Goal: Navigation & Orientation: Find specific page/section

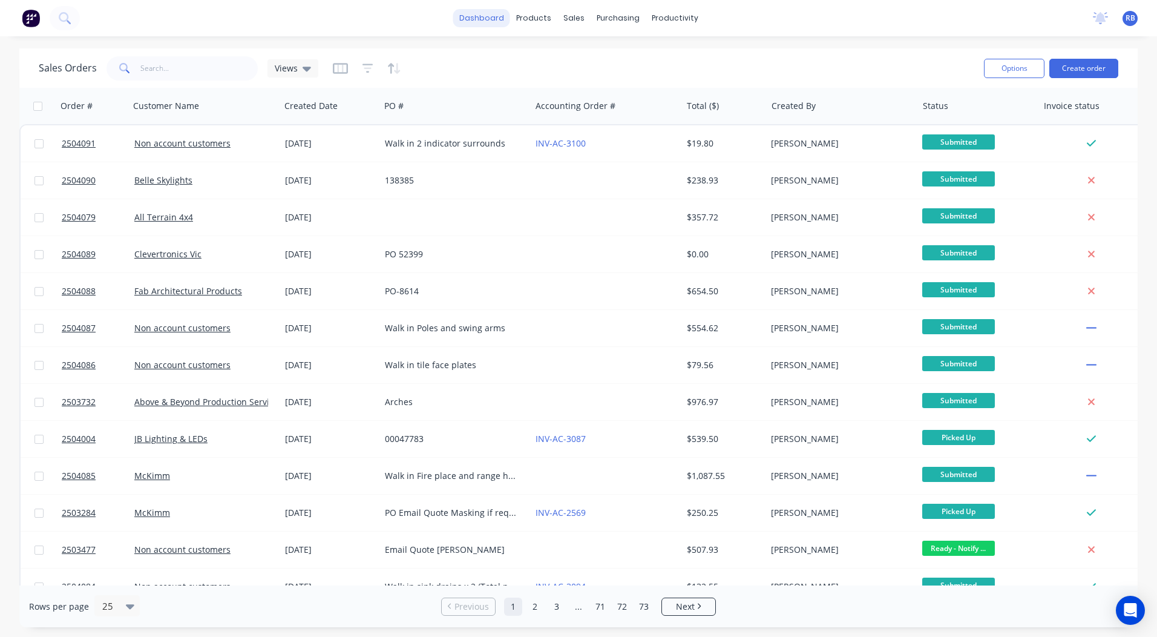
click at [482, 21] on link "dashboard" at bounding box center [481, 18] width 57 height 18
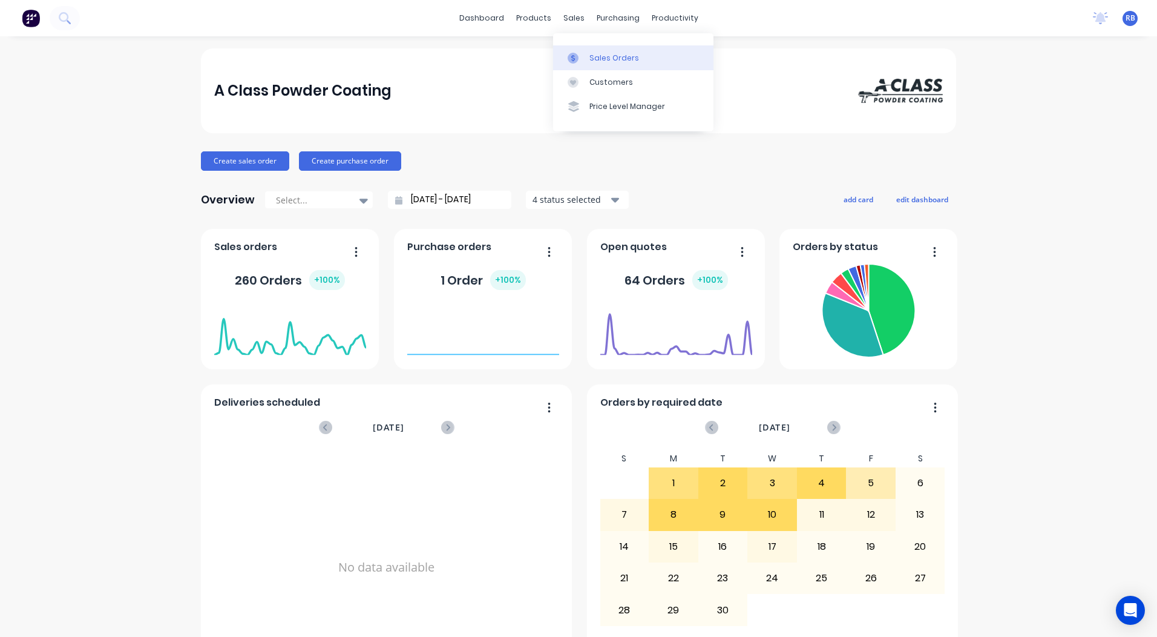
click at [596, 65] on link "Sales Orders" at bounding box center [633, 57] width 160 height 24
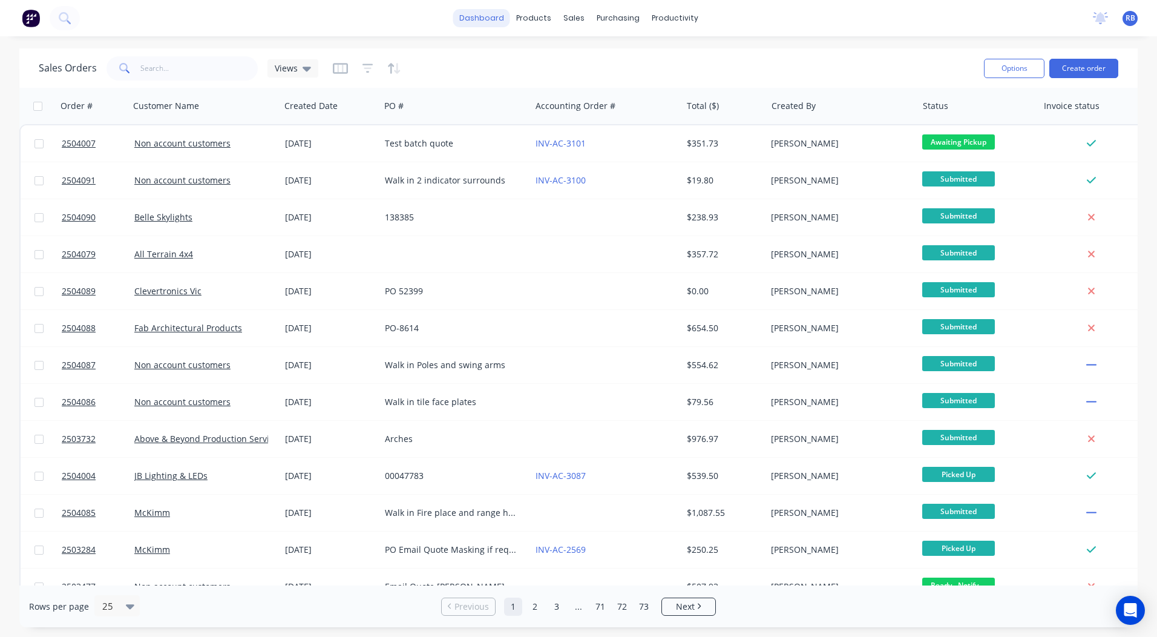
click at [479, 17] on link "dashboard" at bounding box center [481, 18] width 57 height 18
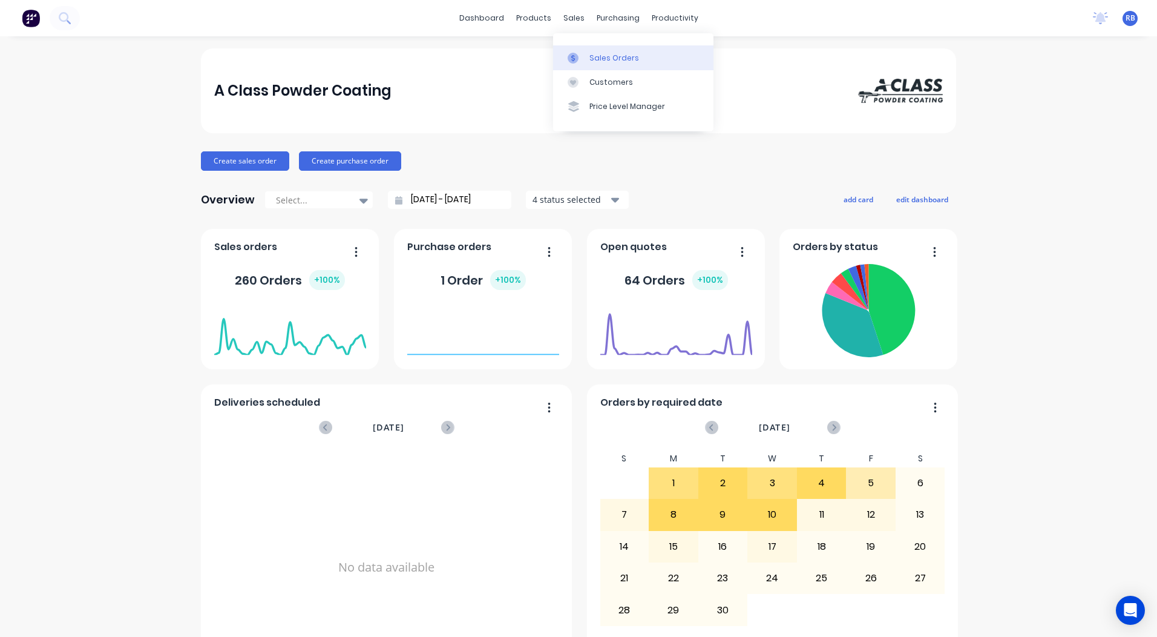
click at [583, 49] on link "Sales Orders" at bounding box center [633, 57] width 160 height 24
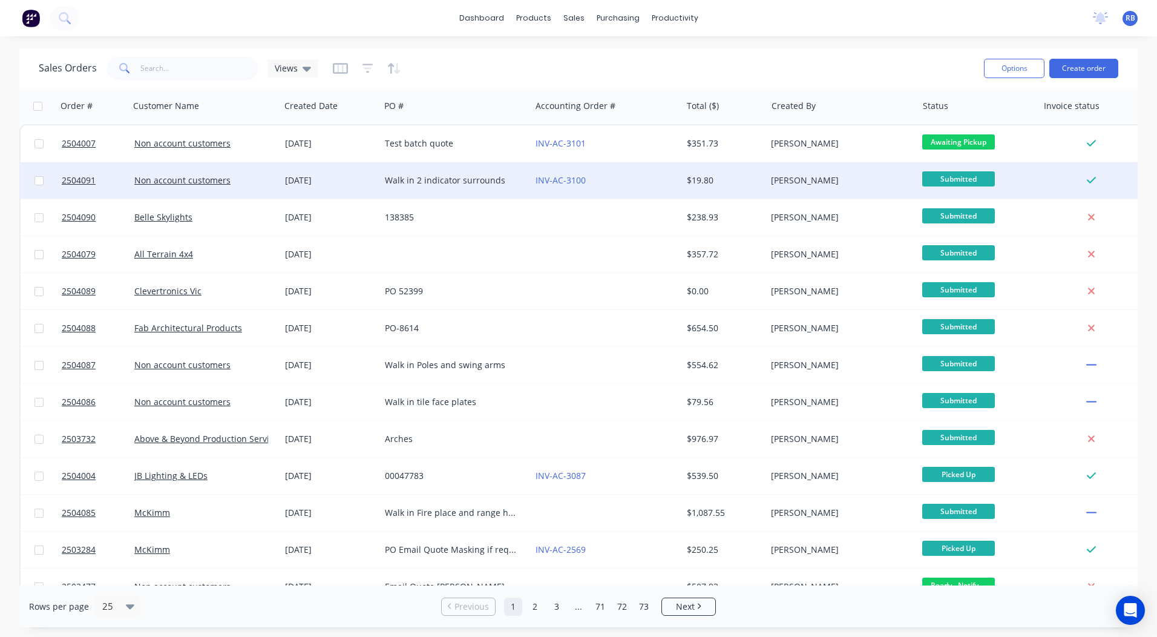
click at [659, 183] on div "INV-AC-3100" at bounding box center [603, 180] width 134 height 12
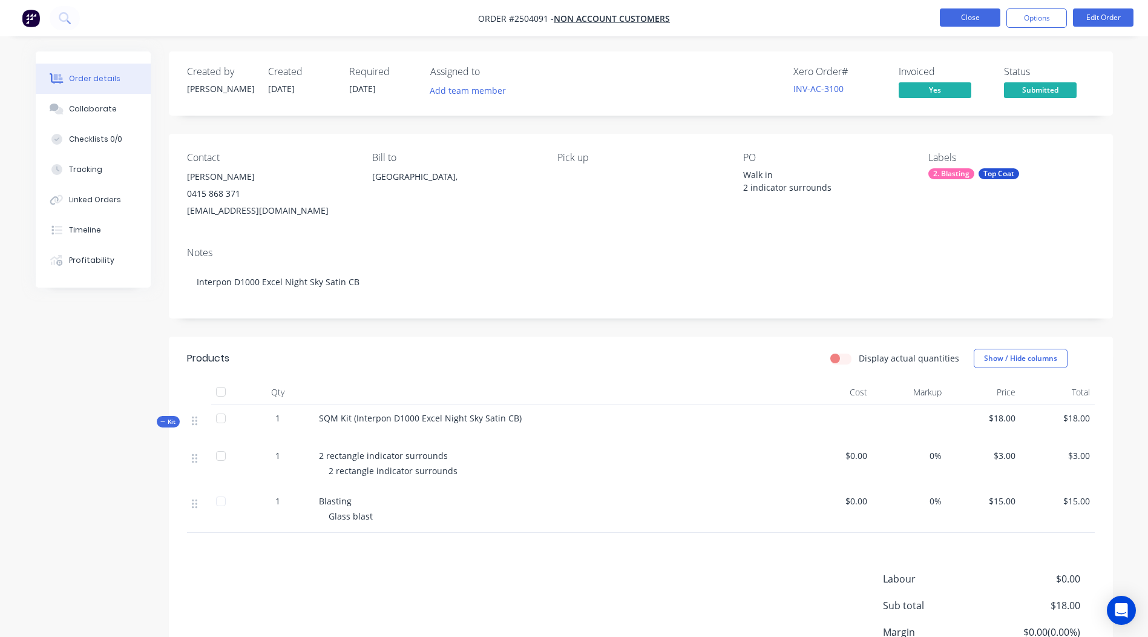
click at [984, 18] on button "Close" at bounding box center [970, 17] width 61 height 18
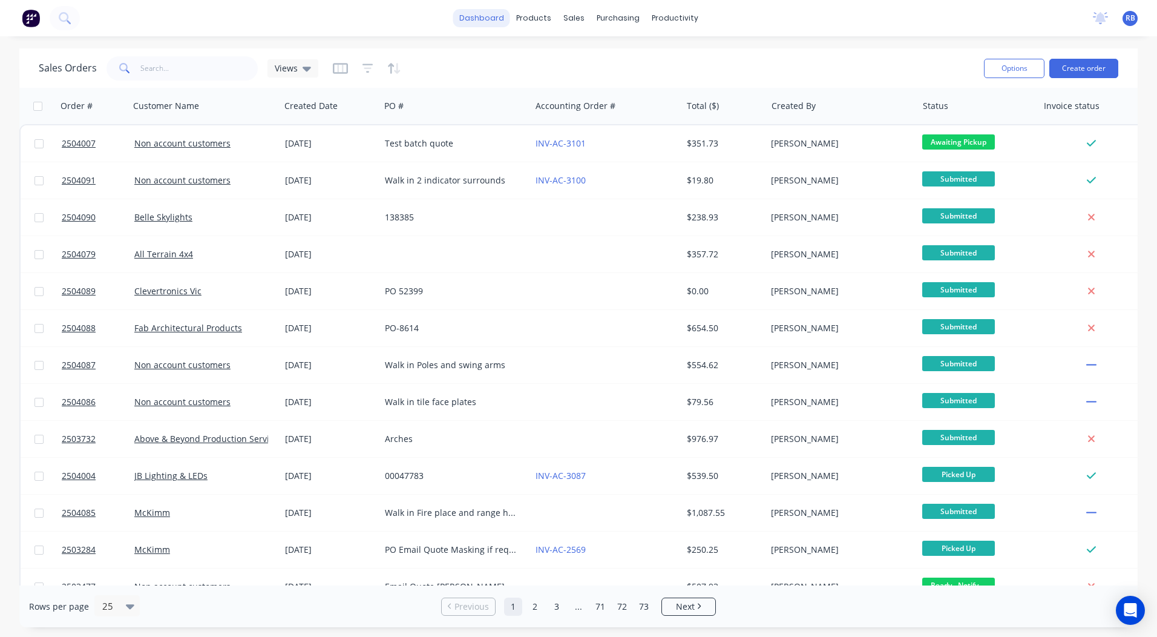
click at [494, 22] on link "dashboard" at bounding box center [481, 18] width 57 height 18
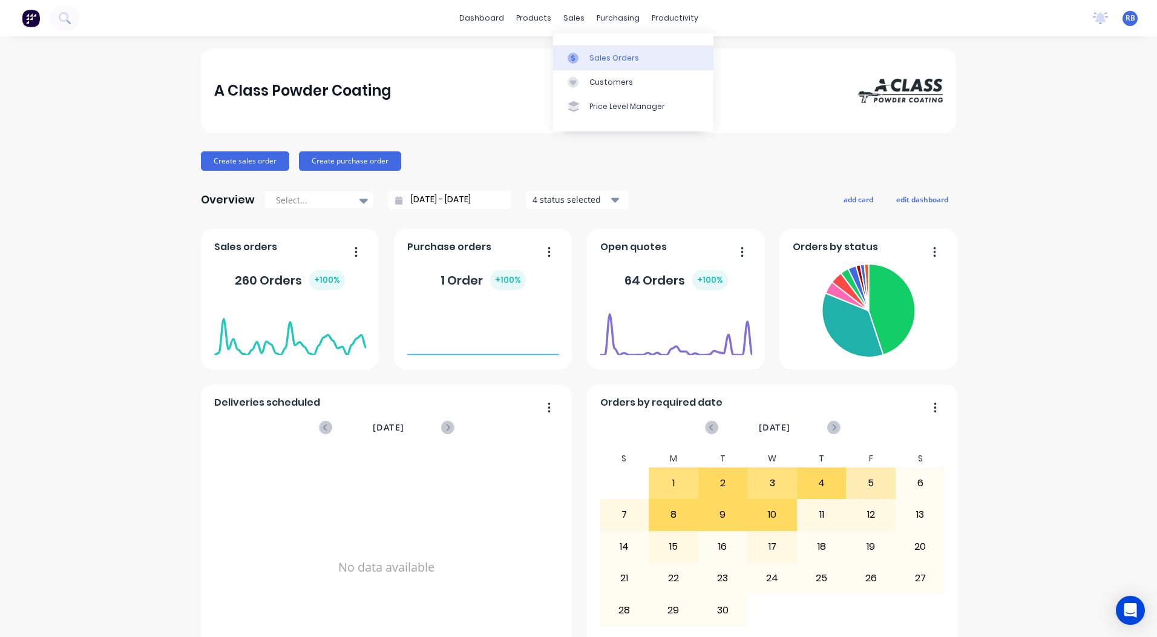
click at [587, 52] on link "Sales Orders" at bounding box center [633, 57] width 160 height 24
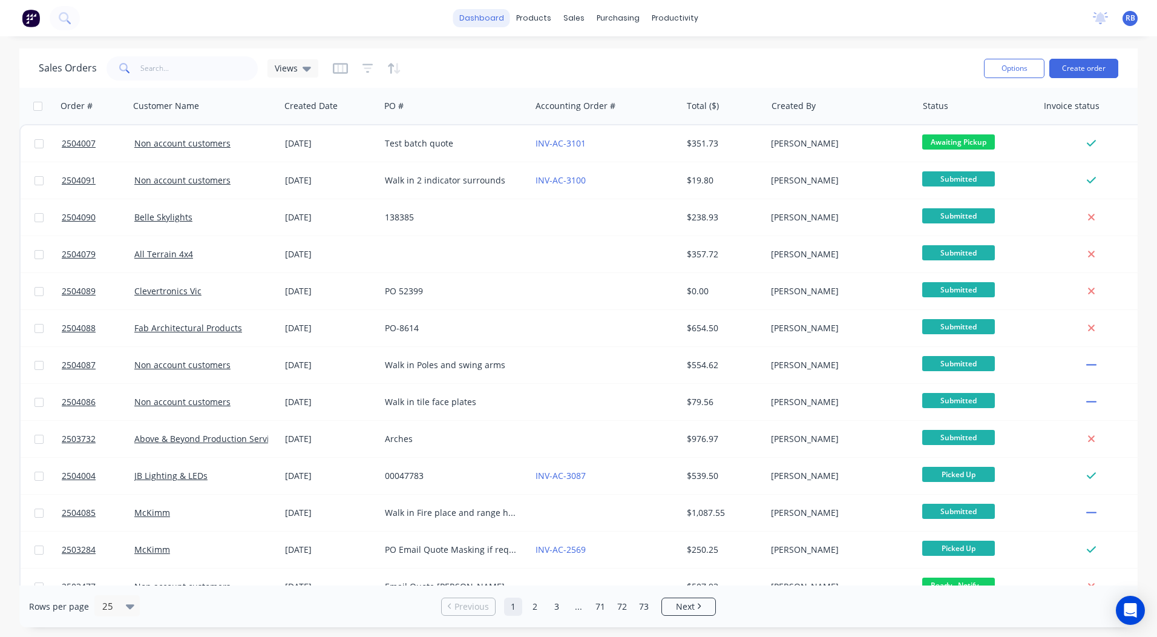
click at [491, 15] on link "dashboard" at bounding box center [481, 18] width 57 height 18
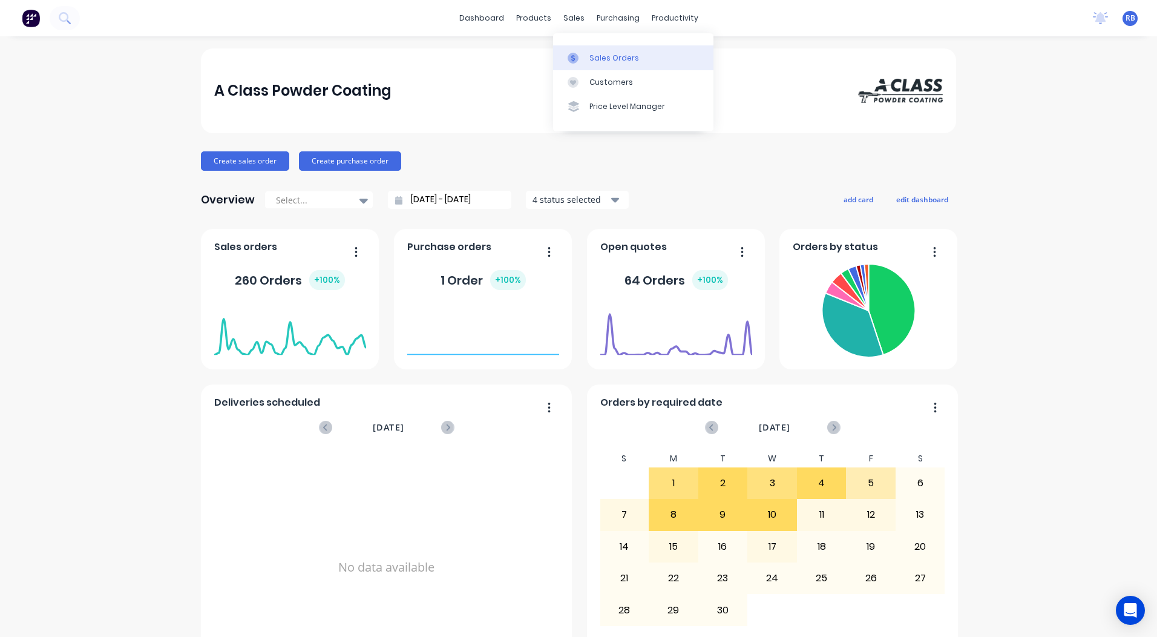
click at [599, 53] on div "Sales Orders" at bounding box center [615, 58] width 50 height 11
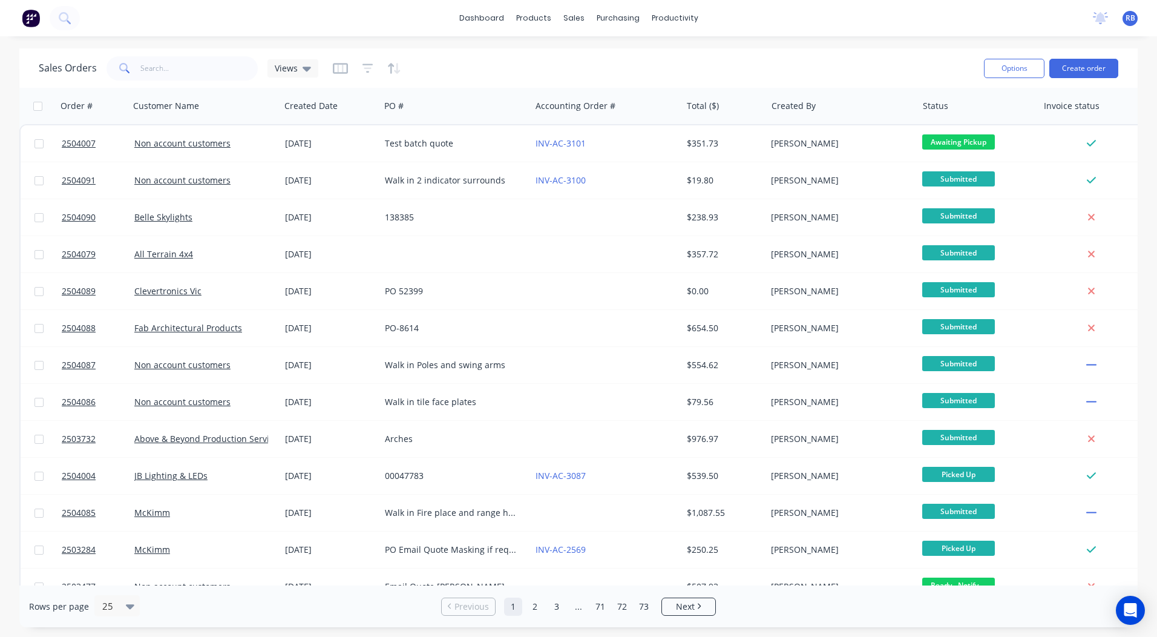
click at [1157, 108] on html "dashboard products sales purchasing productivity dashboard products Product Cat…" at bounding box center [578, 318] width 1157 height 637
click at [483, 26] on link "dashboard" at bounding box center [481, 18] width 57 height 18
